Goal: Task Accomplishment & Management: Manage account settings

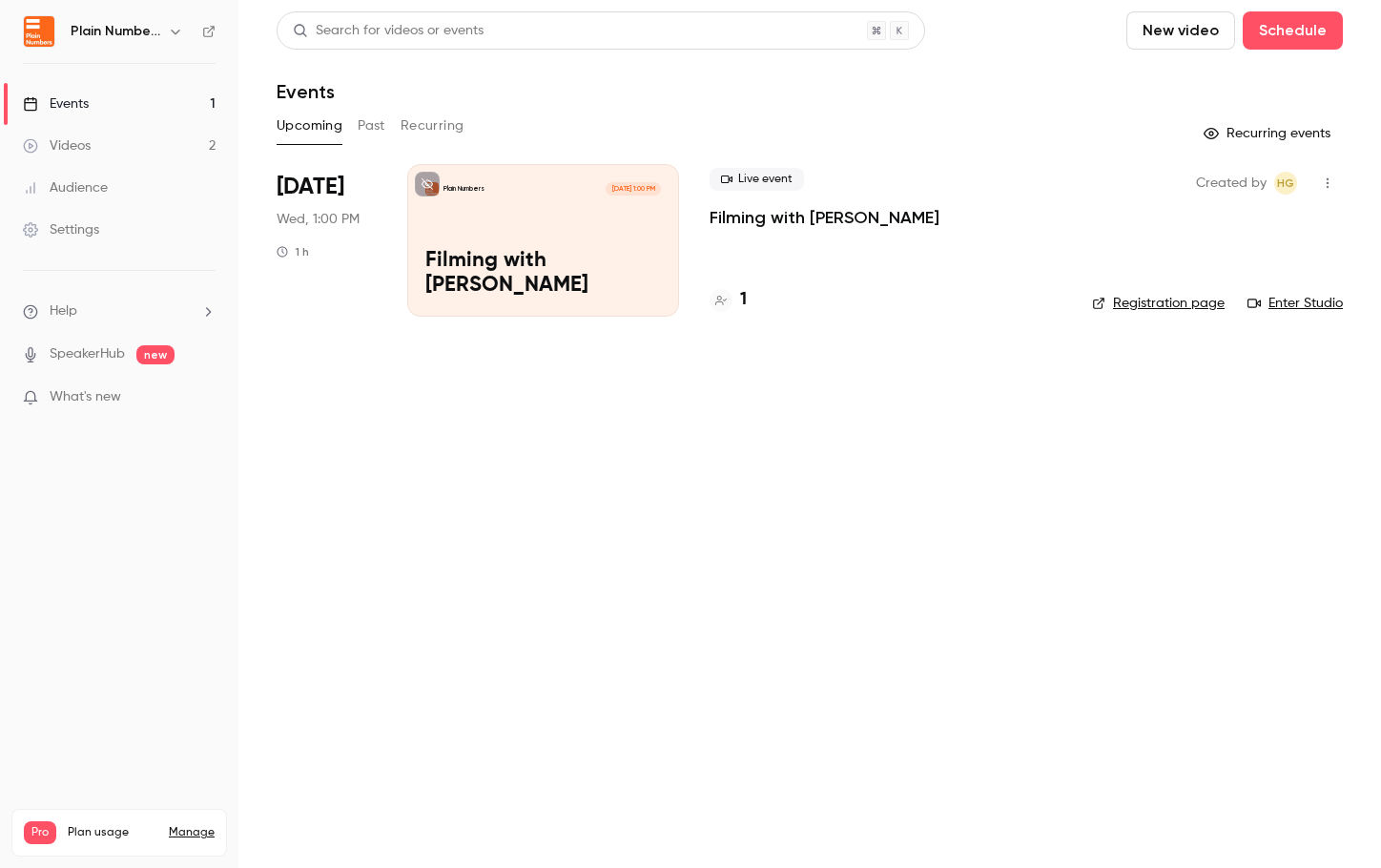
click at [102, 141] on link "Videos 2" at bounding box center [119, 146] width 239 height 42
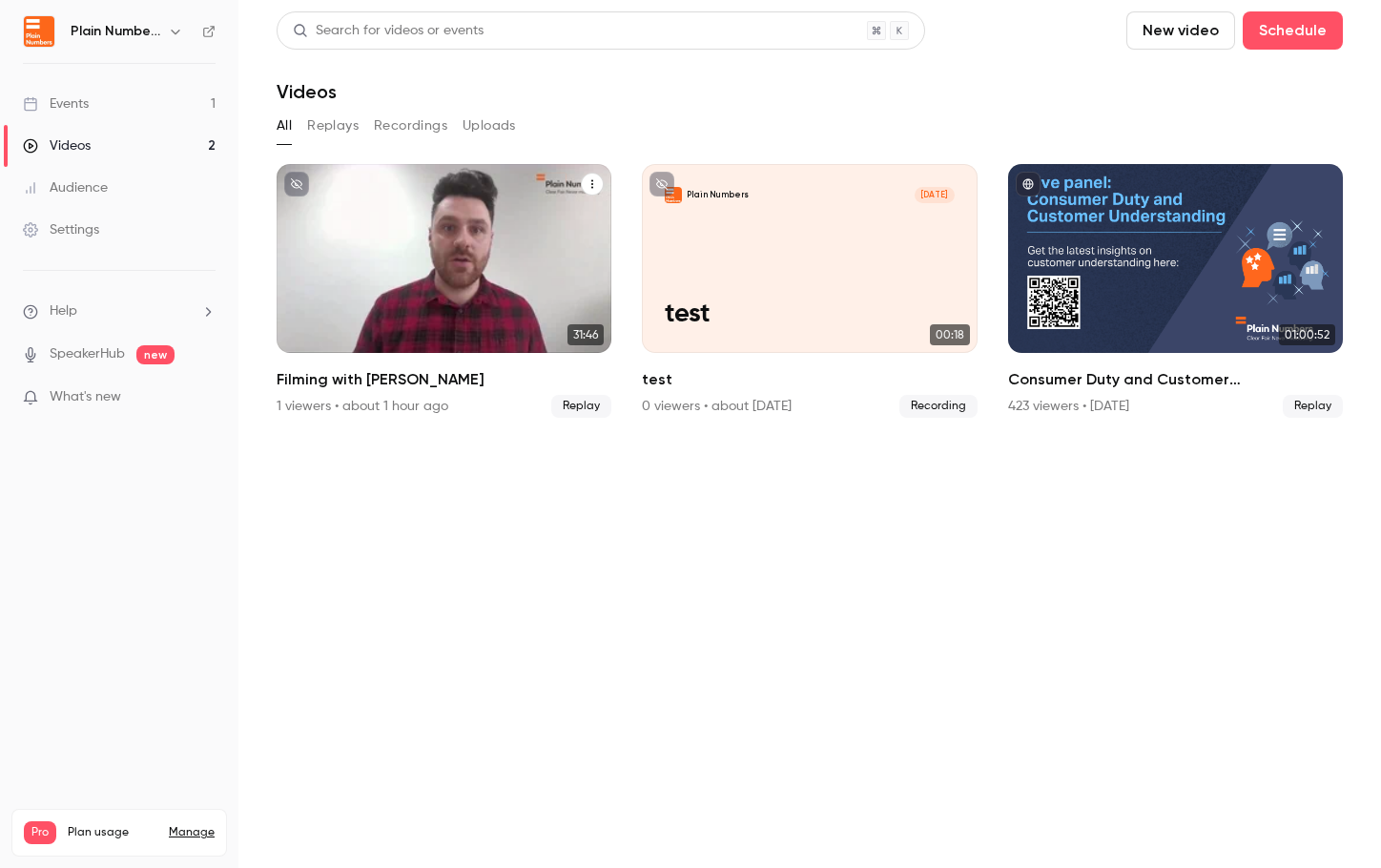
click at [592, 182] on icon "Filming with Doug" at bounding box center [593, 184] width 12 height 12
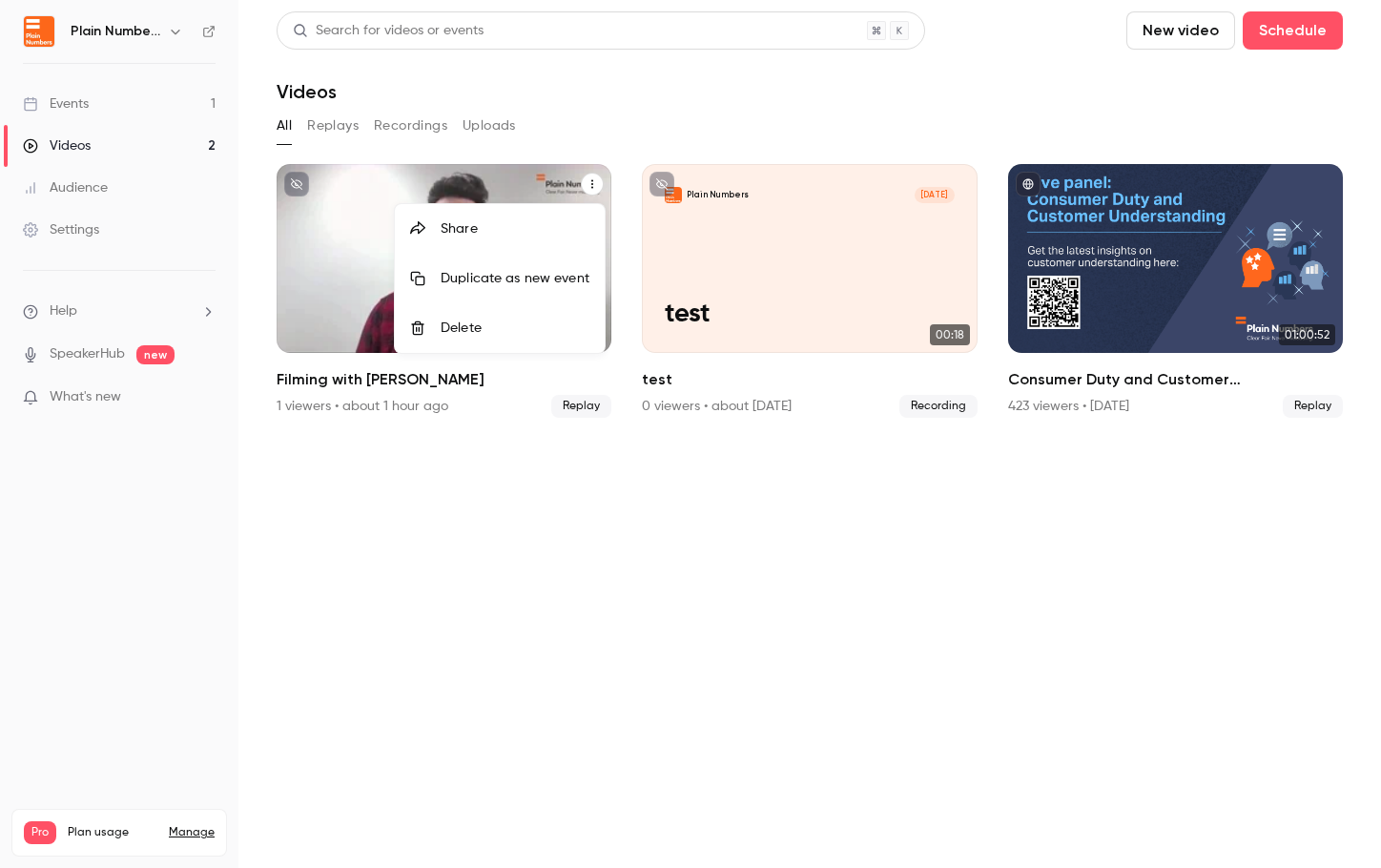
click at [541, 319] on div "Delete" at bounding box center [514, 328] width 149 height 19
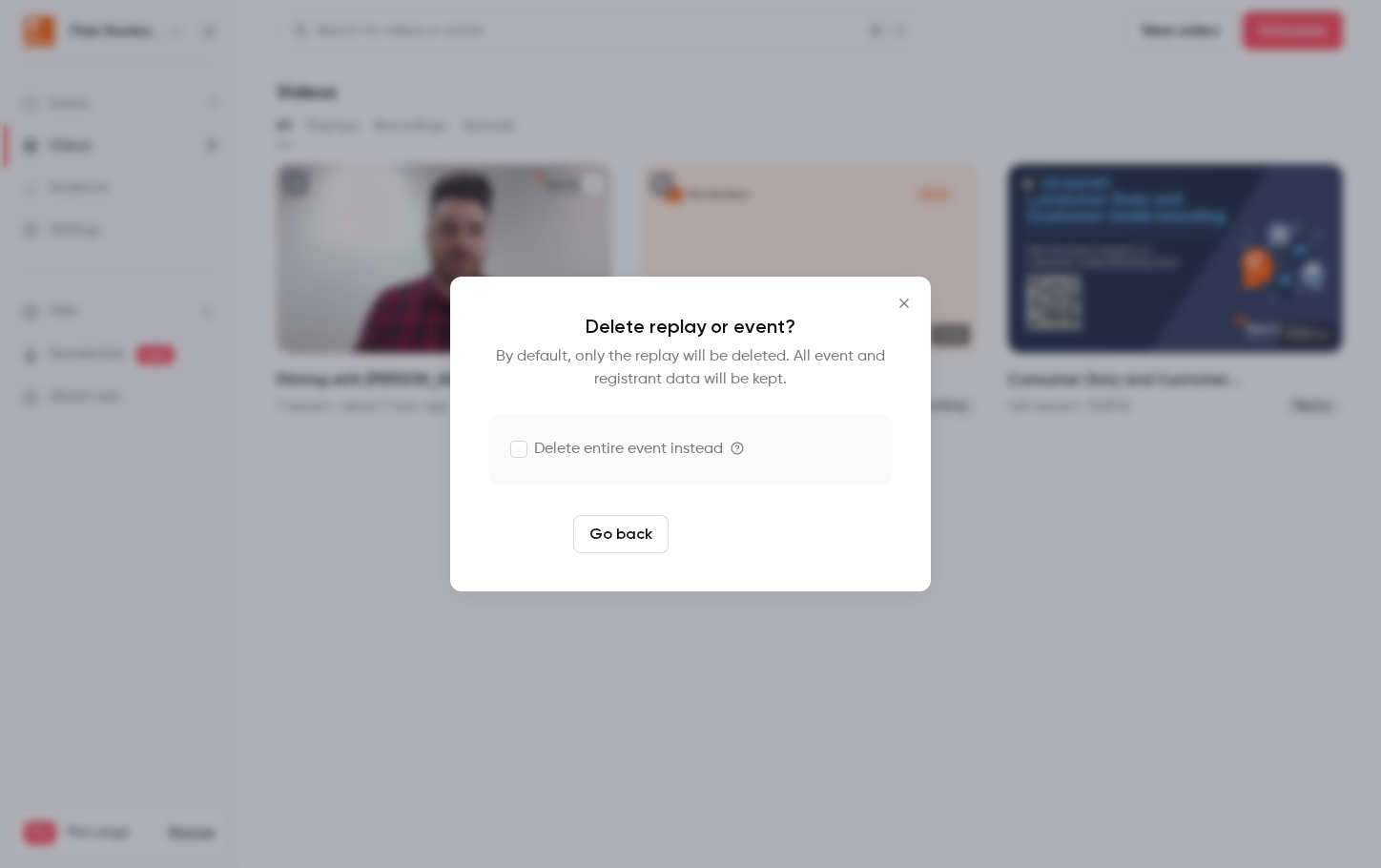
click at [748, 544] on button "Delete replay" at bounding box center [742, 534] width 132 height 38
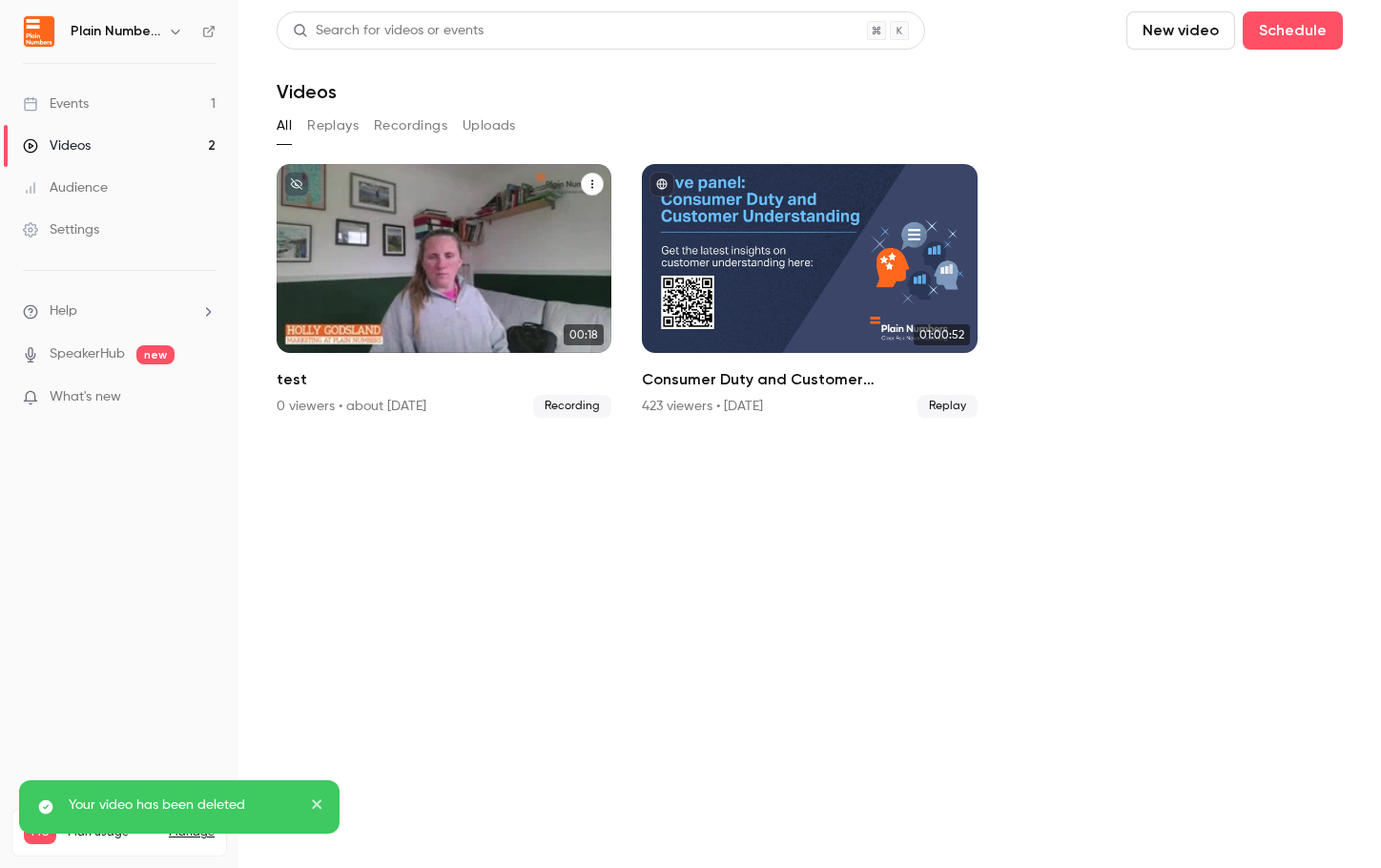
click at [590, 179] on icon "test" at bounding box center [593, 184] width 12 height 12
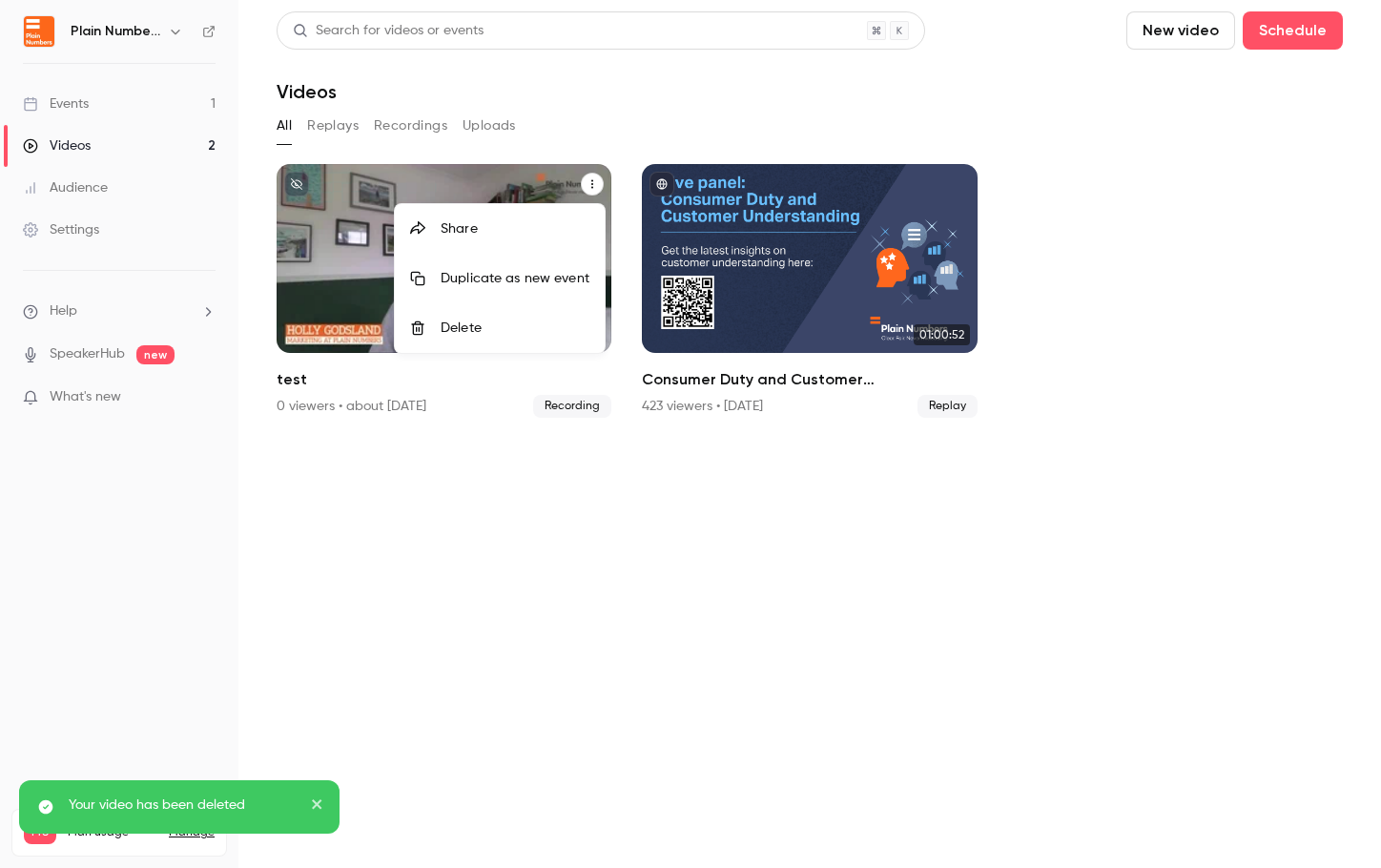
click at [544, 330] on div "Delete" at bounding box center [514, 328] width 149 height 19
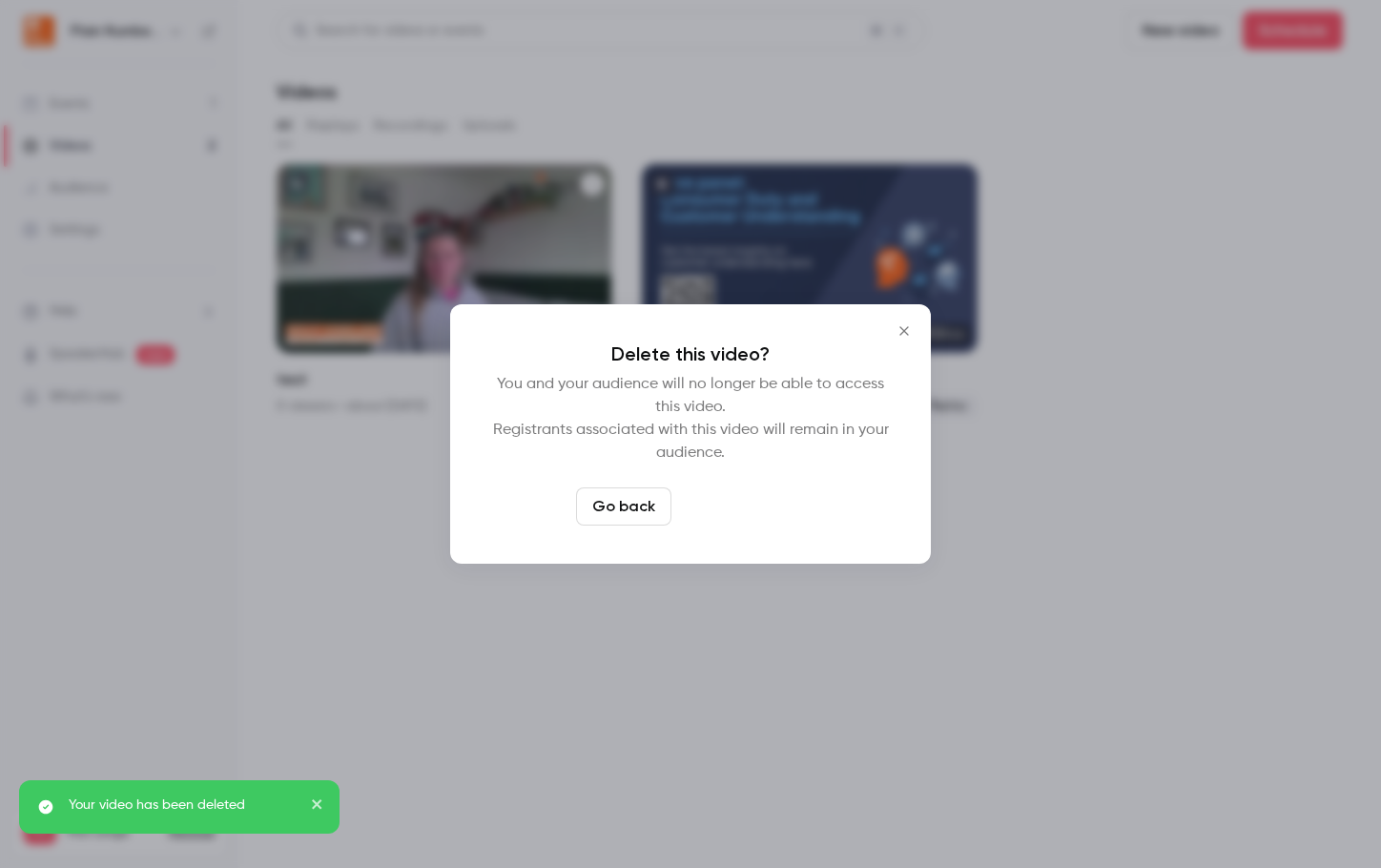
click at [743, 508] on button "Delete video" at bounding box center [742, 506] width 127 height 38
